Goal: Participate in discussion: Engage in conversation with other users on a specific topic

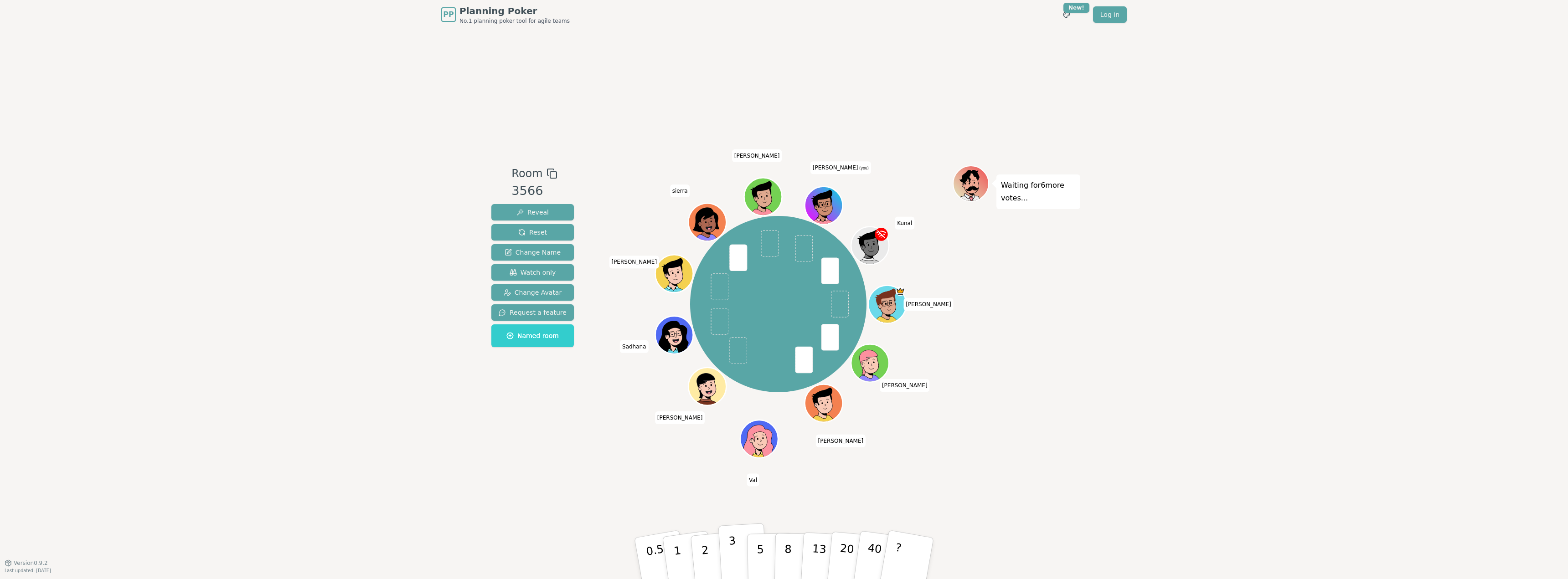
click at [730, 560] on p "3" at bounding box center [733, 559] width 10 height 50
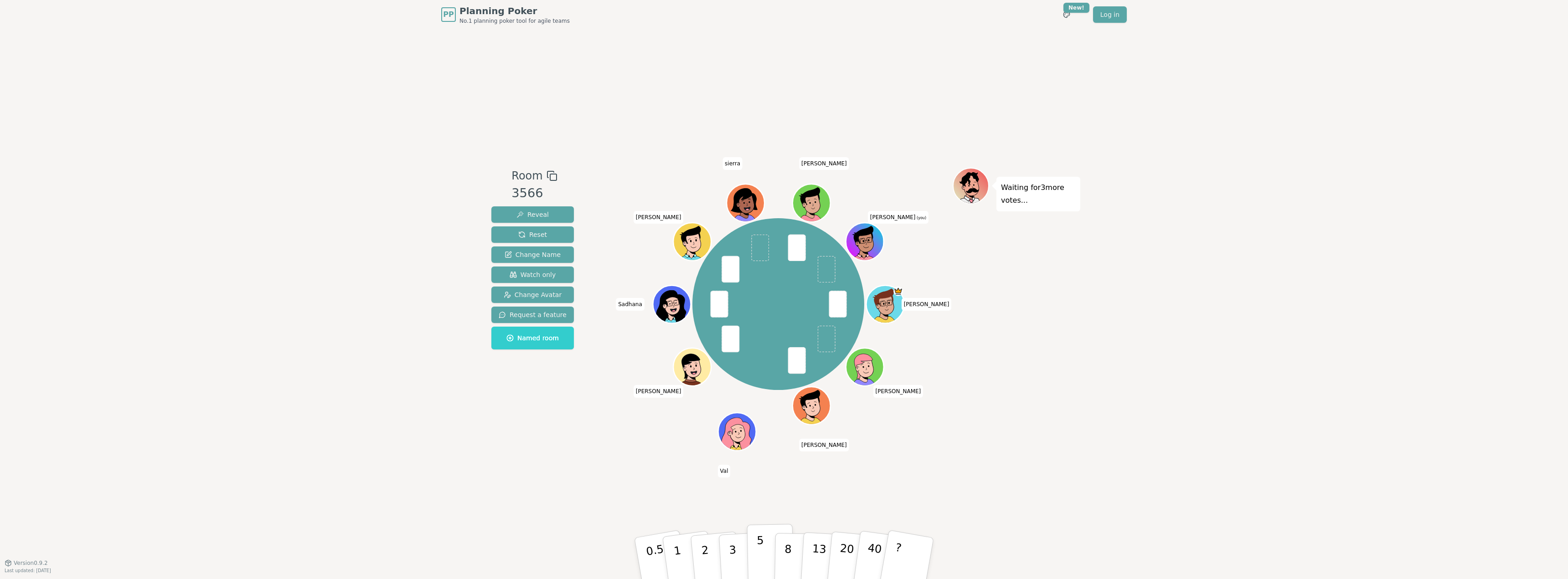
click at [757, 555] on p "5" at bounding box center [760, 558] width 8 height 49
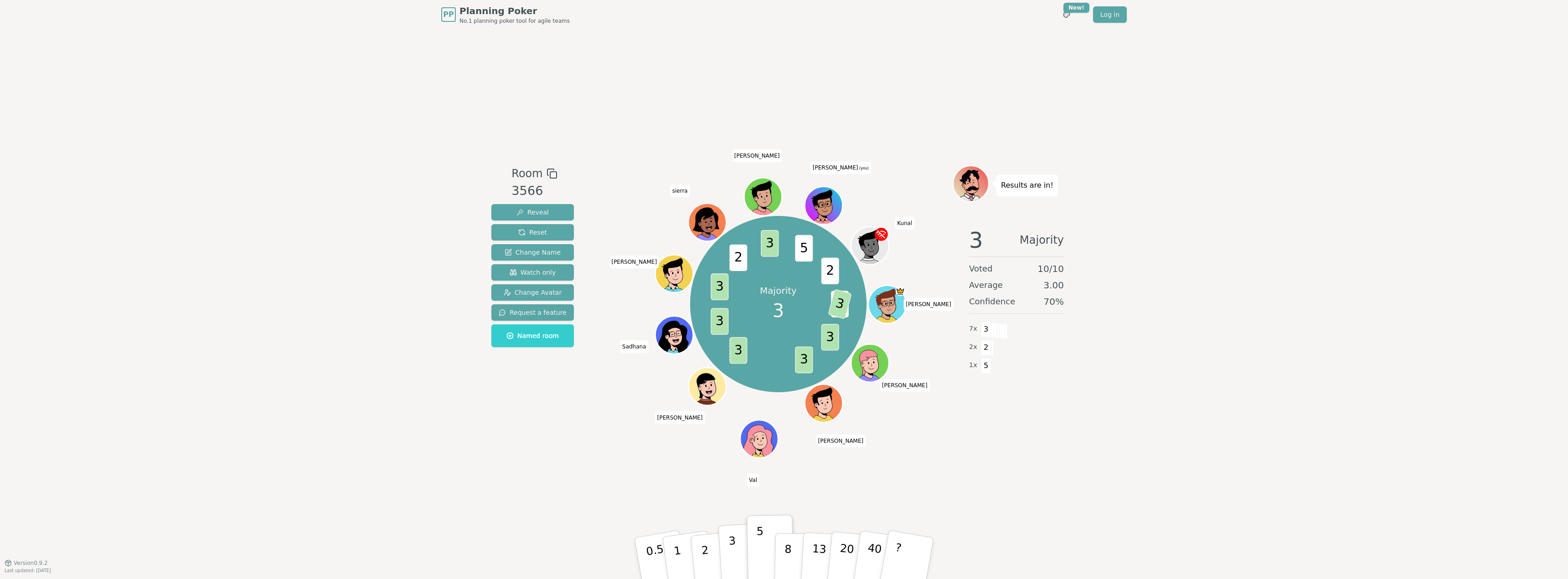
click at [728, 557] on button "3" at bounding box center [743, 558] width 50 height 71
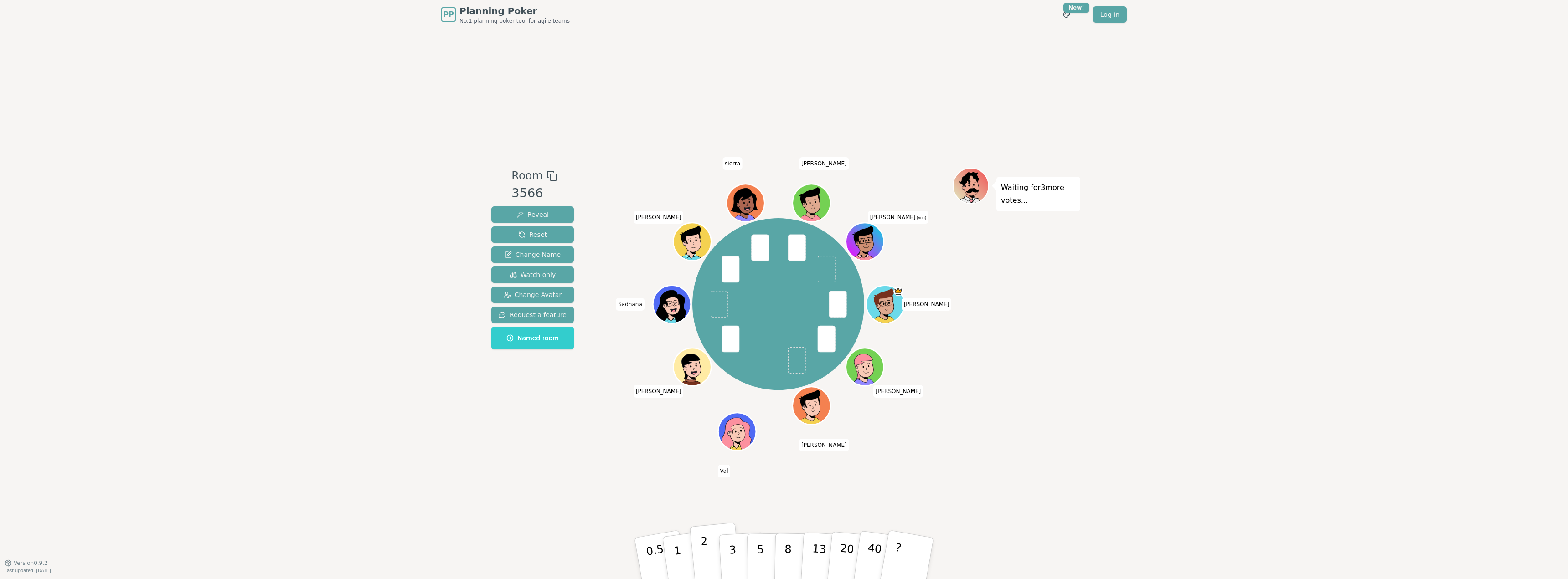
click at [705, 550] on p "2" at bounding box center [706, 560] width 12 height 50
drag, startPoint x: 713, startPoint y: 544, endPoint x: 719, endPoint y: 535, distance: 10.8
click at [713, 544] on button "2" at bounding box center [716, 567] width 52 height 72
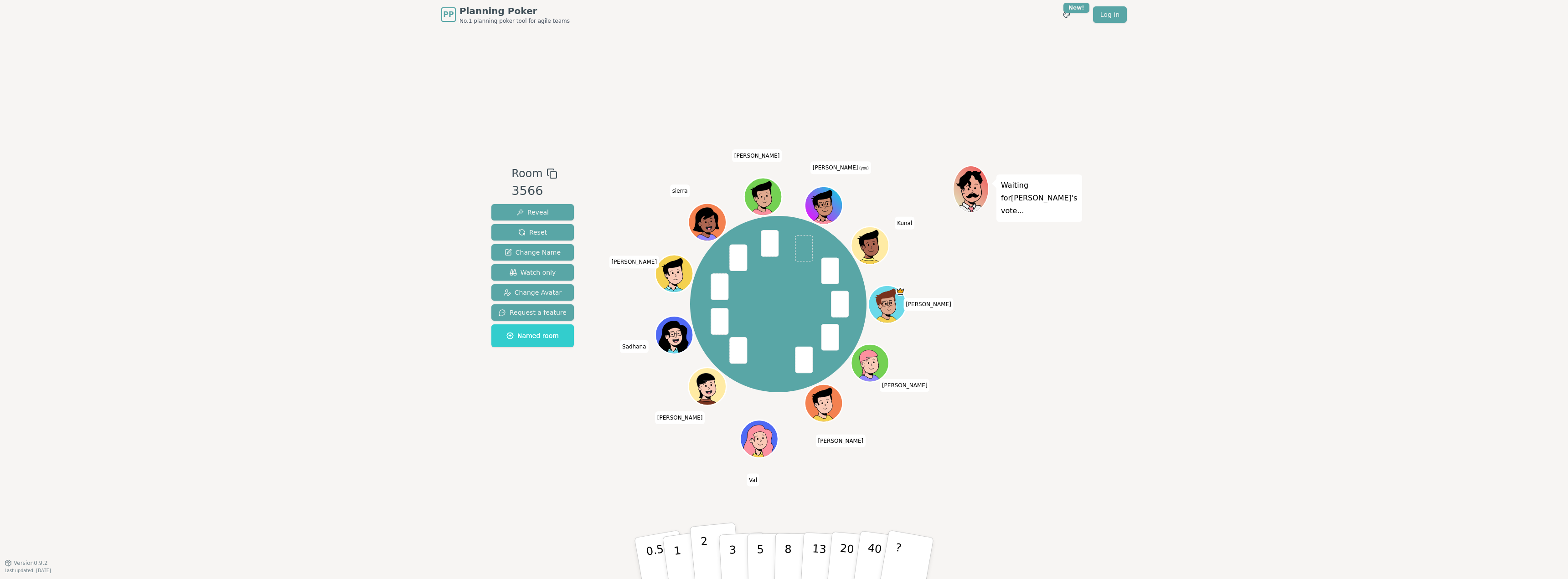
click at [713, 549] on button "2" at bounding box center [715, 559] width 52 height 72
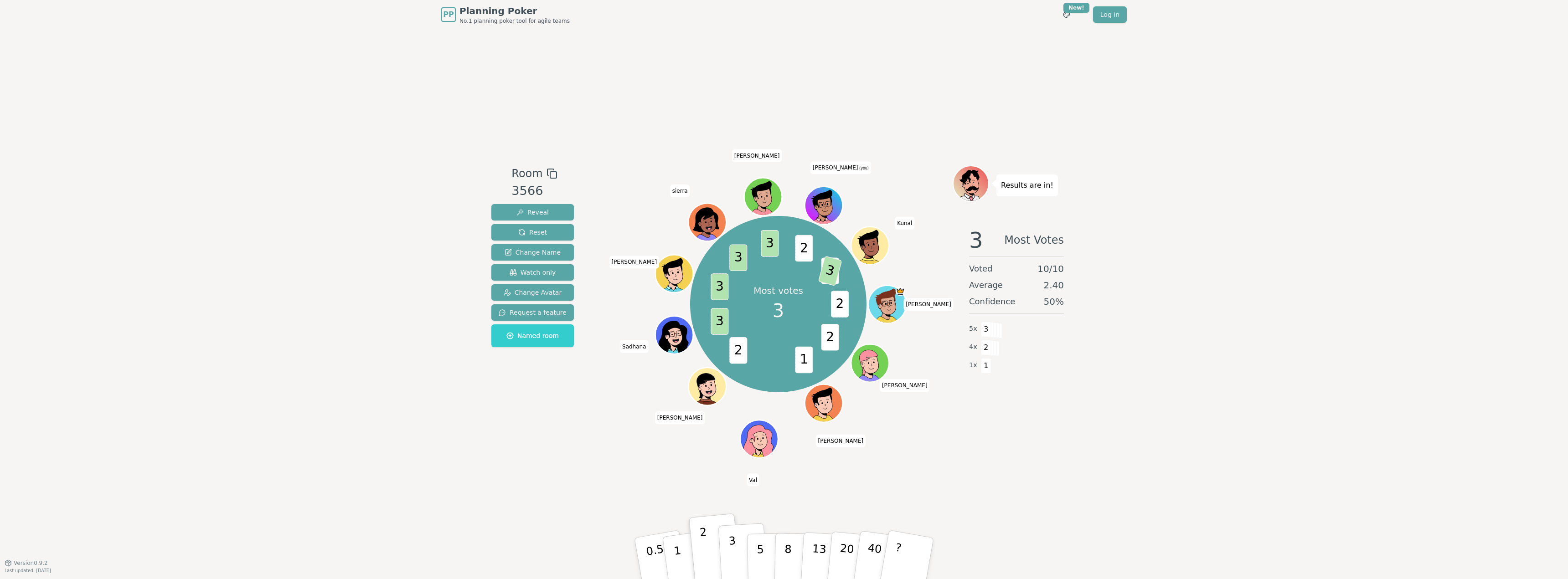
click at [739, 563] on button "3" at bounding box center [743, 558] width 50 height 71
click at [715, 571] on div "2" at bounding box center [715, 558] width 30 height 34
click at [710, 569] on div "2" at bounding box center [715, 558] width 30 height 34
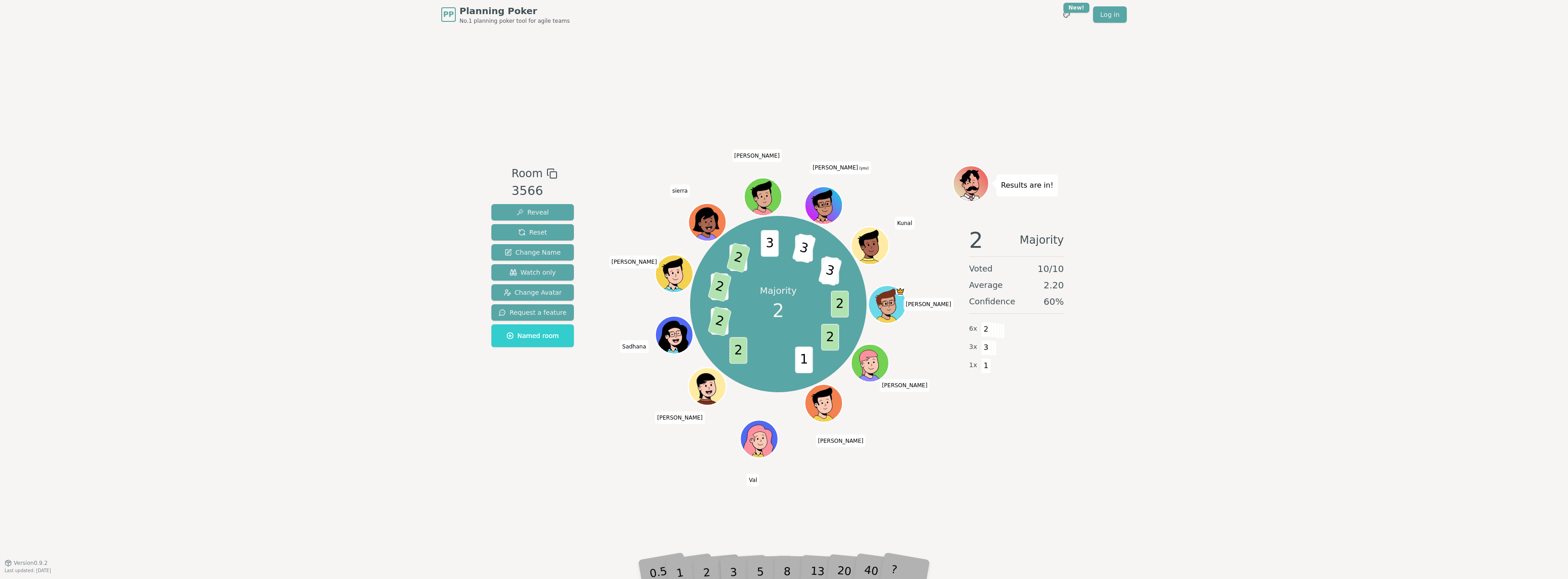
click at [707, 569] on div "2" at bounding box center [715, 558] width 30 height 34
click at [802, 251] on span "2" at bounding box center [804, 249] width 18 height 27
click at [802, 248] on span "2" at bounding box center [804, 249] width 18 height 27
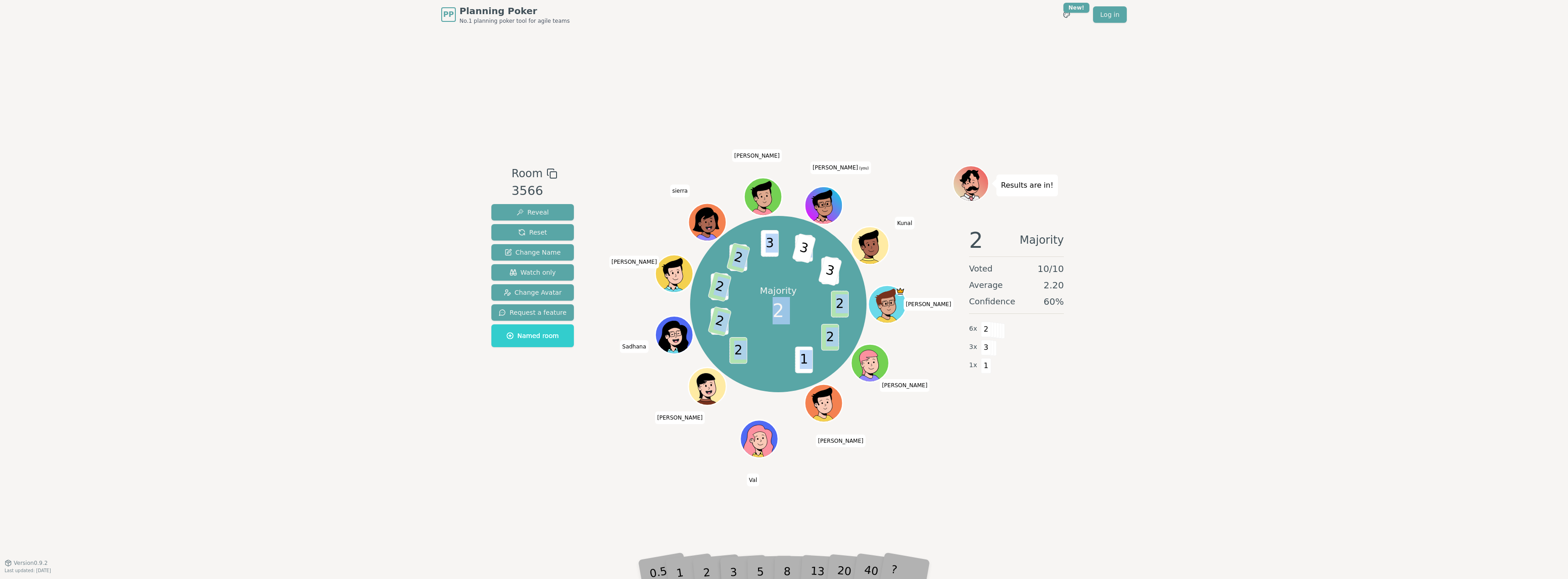
drag, startPoint x: 823, startPoint y: 246, endPoint x: 975, endPoint y: 285, distance: 156.9
click at [966, 283] on div "Room 3566 Reveal Reset Change Name Watch only Change Avatar Request a feature N…" at bounding box center [784, 296] width 593 height 261
drag, startPoint x: 1108, startPoint y: 421, endPoint x: 1104, endPoint y: 417, distance: 5.7
click at [1105, 418] on div "PP Planning Poker No.1 planning poker tool for agile teams Toggle theme New! Lo…" at bounding box center [784, 290] width 1568 height 579
